Goal: Task Accomplishment & Management: Manage account settings

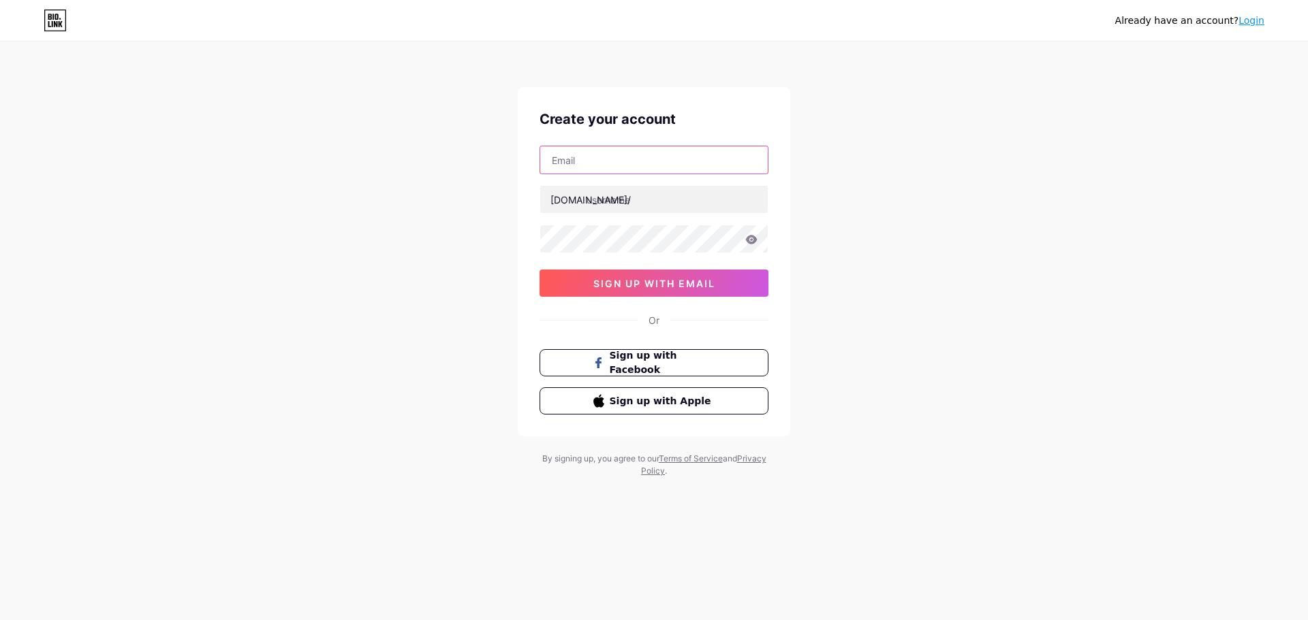
click at [629, 157] on input "text" at bounding box center [653, 159] width 227 height 27
type input "[EMAIL_ADDRESS][DOMAIN_NAME]"
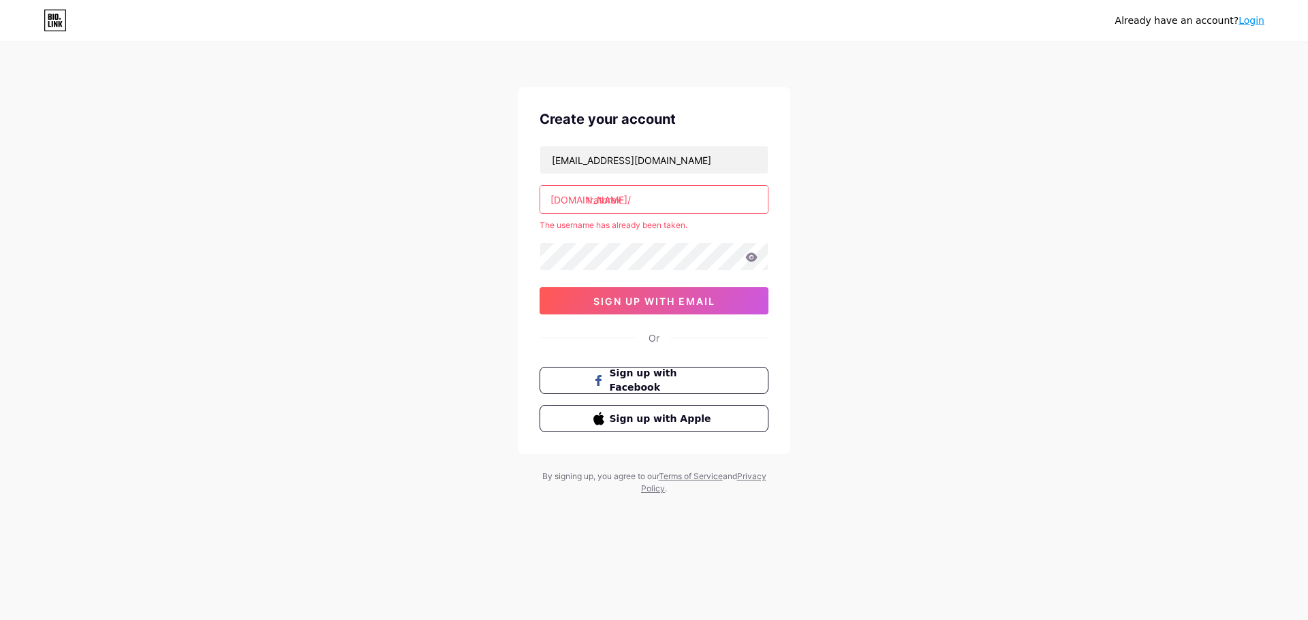
type input "tratorex"
click at [1255, 21] on link "Login" at bounding box center [1251, 20] width 26 height 11
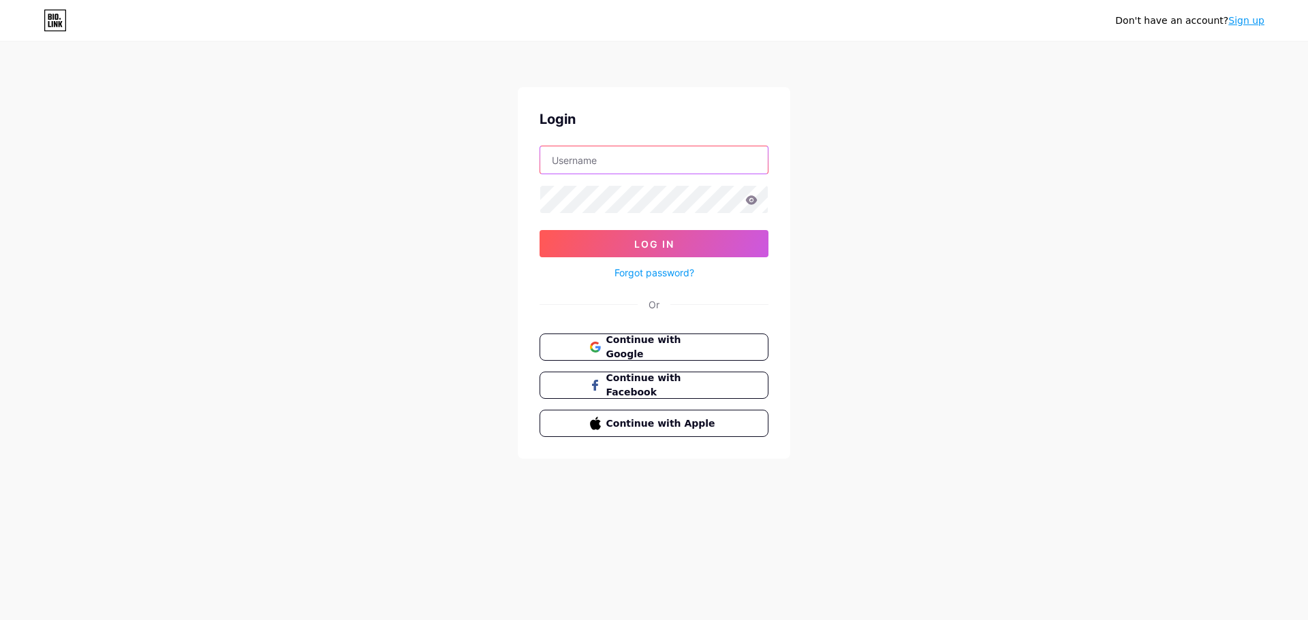
type input "[EMAIL_ADDRESS][DOMAIN_NAME]"
click at [649, 242] on span "Log In" at bounding box center [654, 244] width 40 height 12
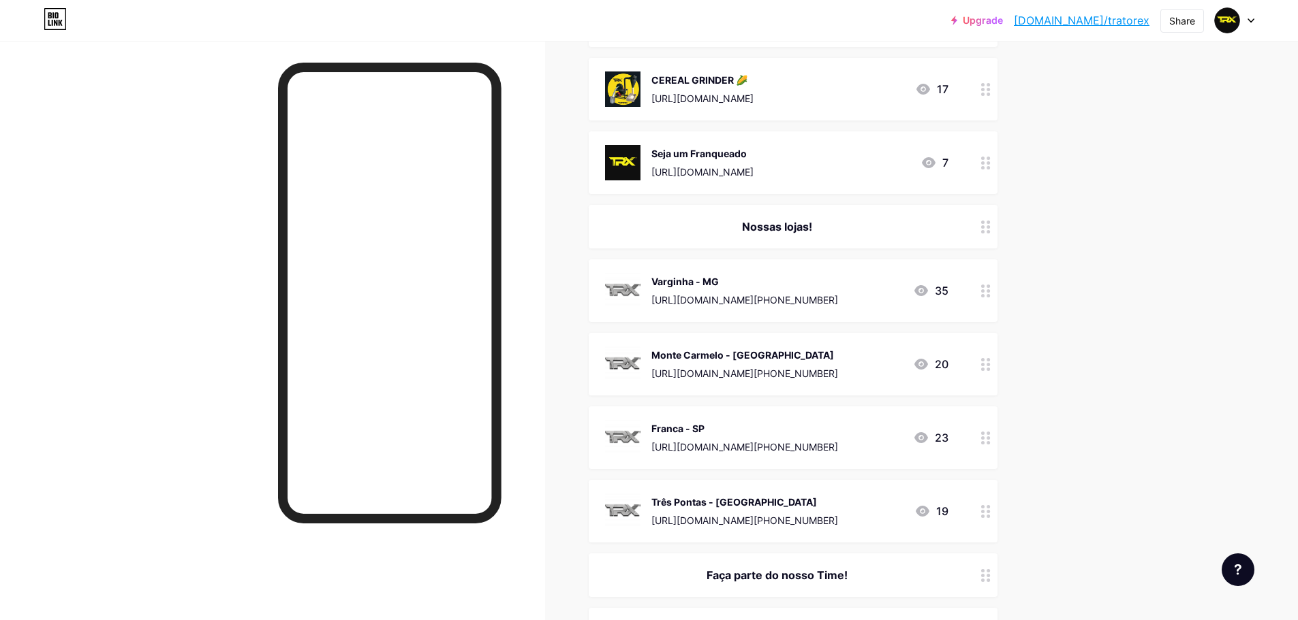
scroll to position [272, 0]
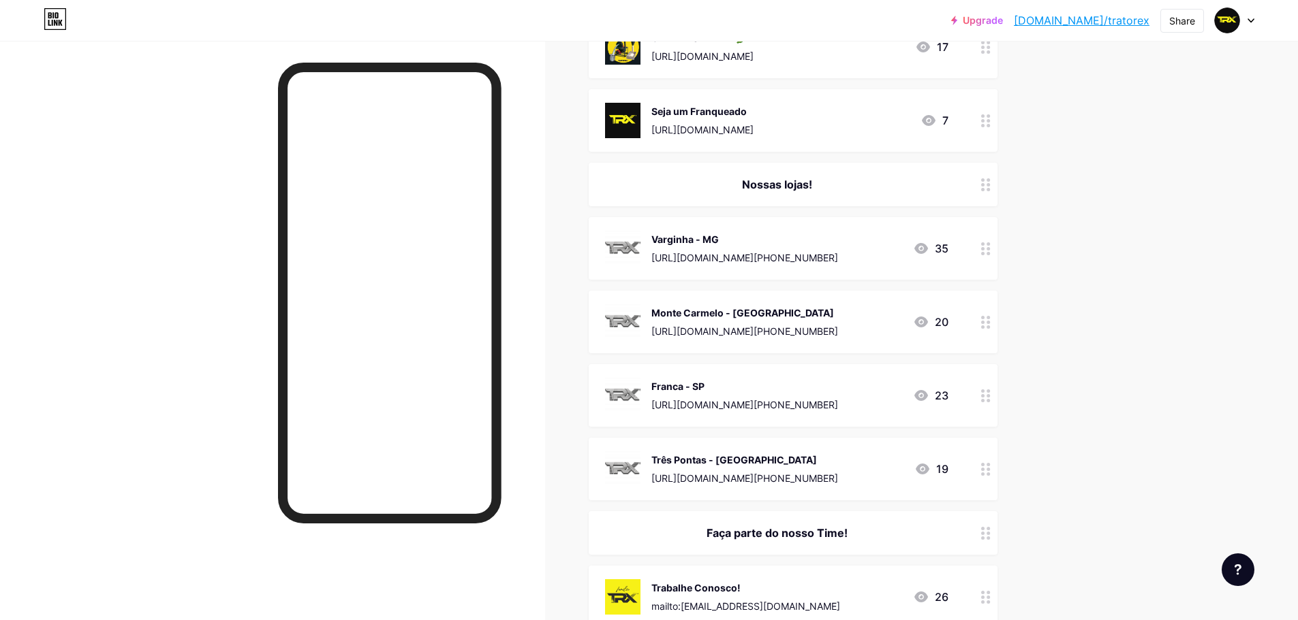
click at [872, 473] on div "Três Pontas - [GEOGRAPHIC_DATA] [URL][DOMAIN_NAME][PHONE_NUMBER] 19" at bounding box center [776, 469] width 343 height 35
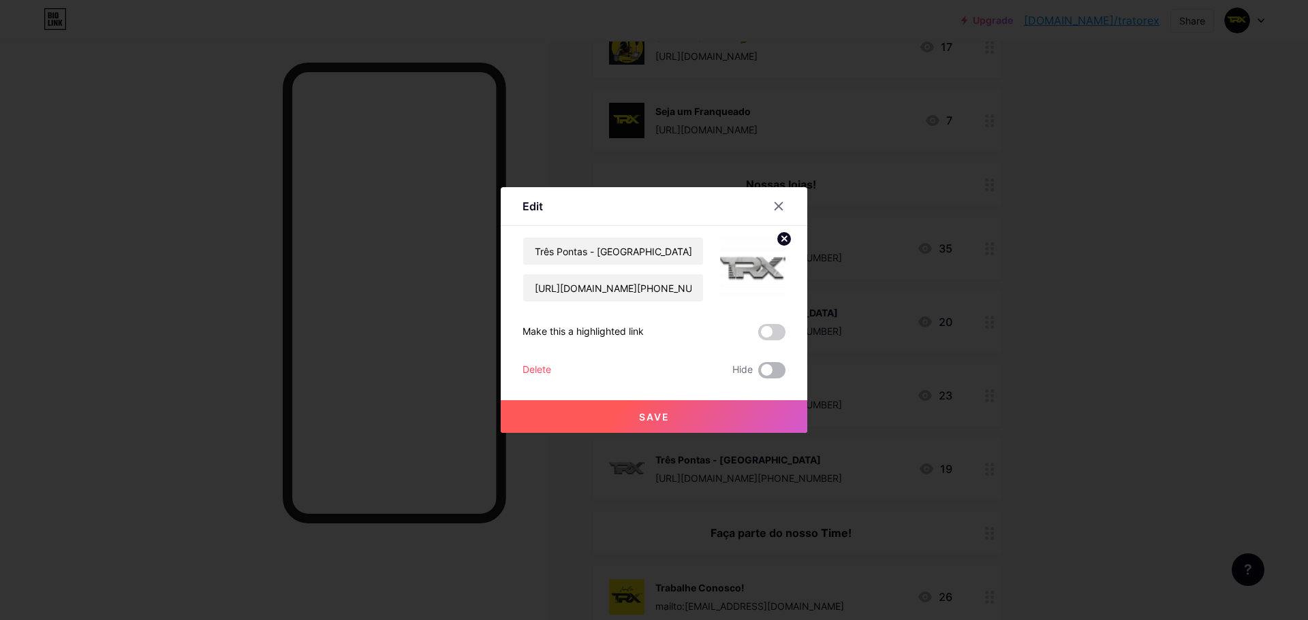
click at [769, 369] on span at bounding box center [771, 370] width 27 height 16
click at [758, 374] on input "checkbox" at bounding box center [758, 374] width 0 height 0
click at [678, 418] on button "Save" at bounding box center [654, 416] width 306 height 33
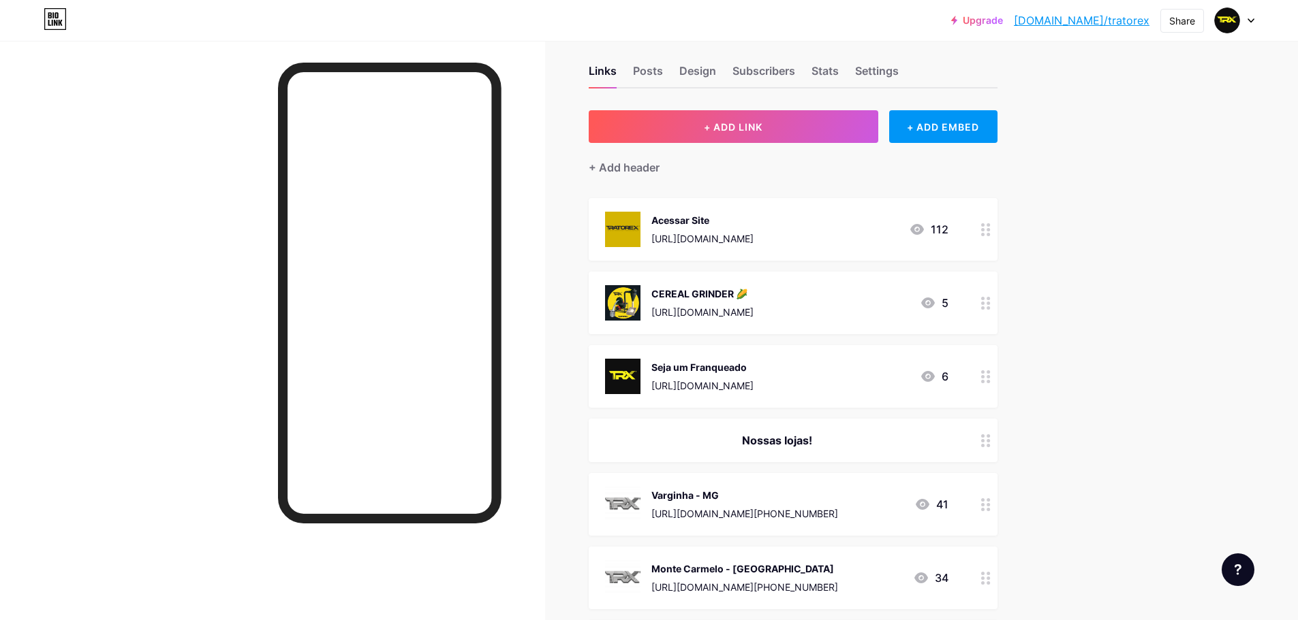
scroll to position [0, 0]
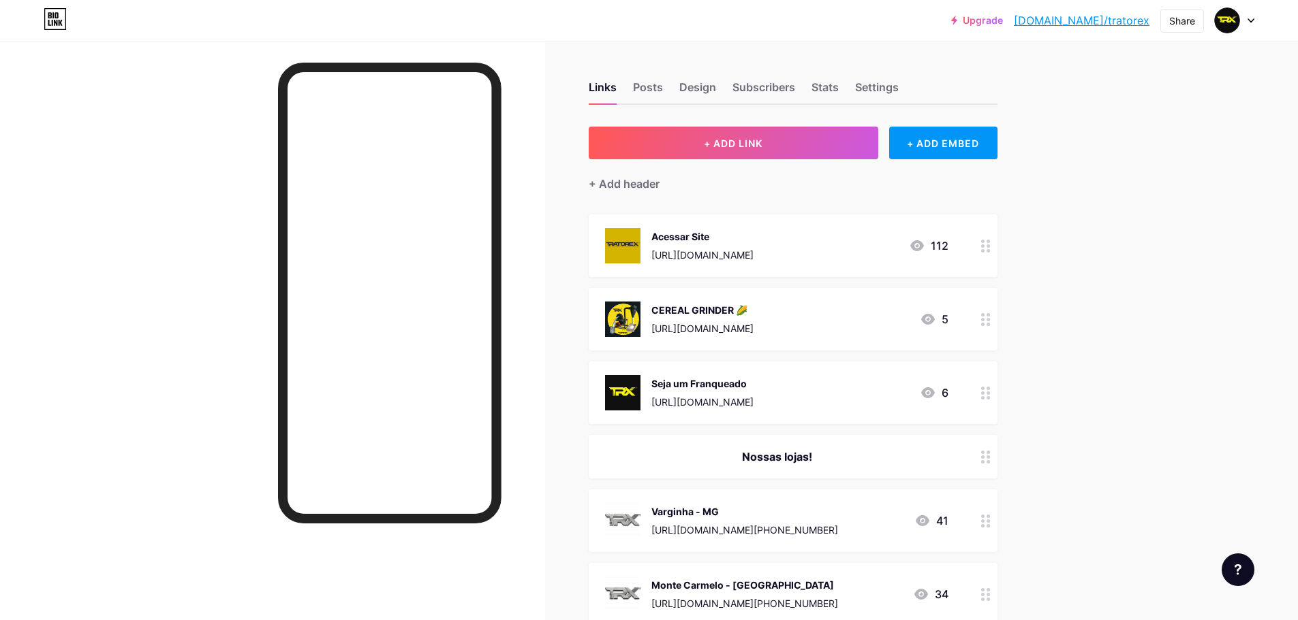
click at [1121, 350] on div "Upgrade [DOMAIN_NAME]/trator... [DOMAIN_NAME]/tratorex Share Switch accounts Gr…" at bounding box center [649, 591] width 1298 height 1182
